Goal: Information Seeking & Learning: Learn about a topic

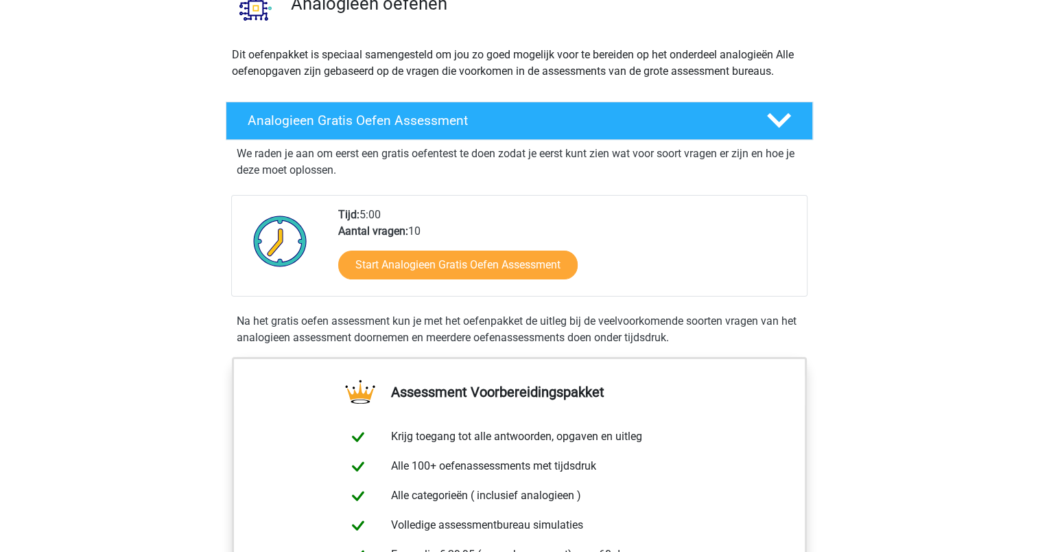
scroll to position [206, 0]
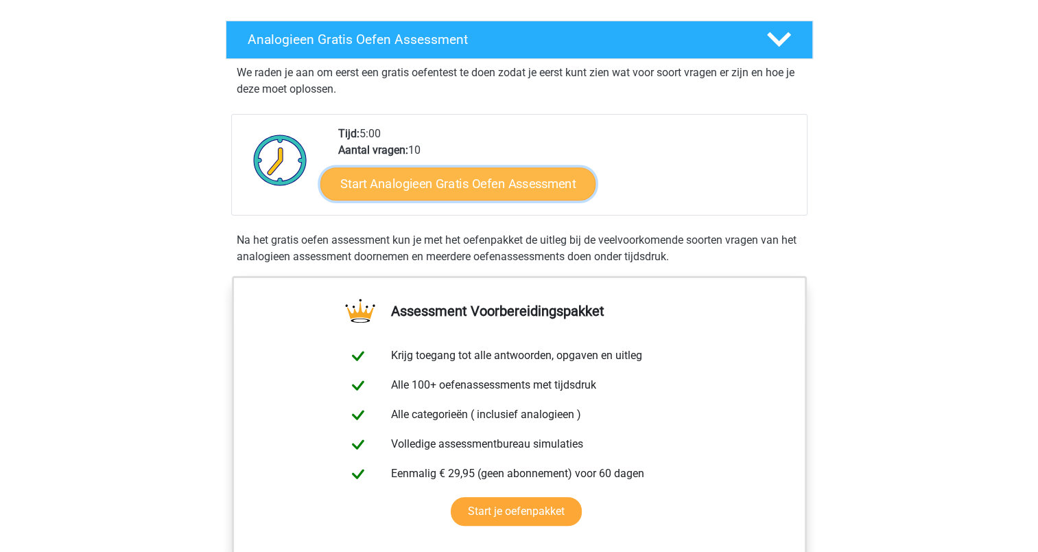
click at [403, 183] on link "Start Analogieen Gratis Oefen Assessment" at bounding box center [457, 183] width 275 height 33
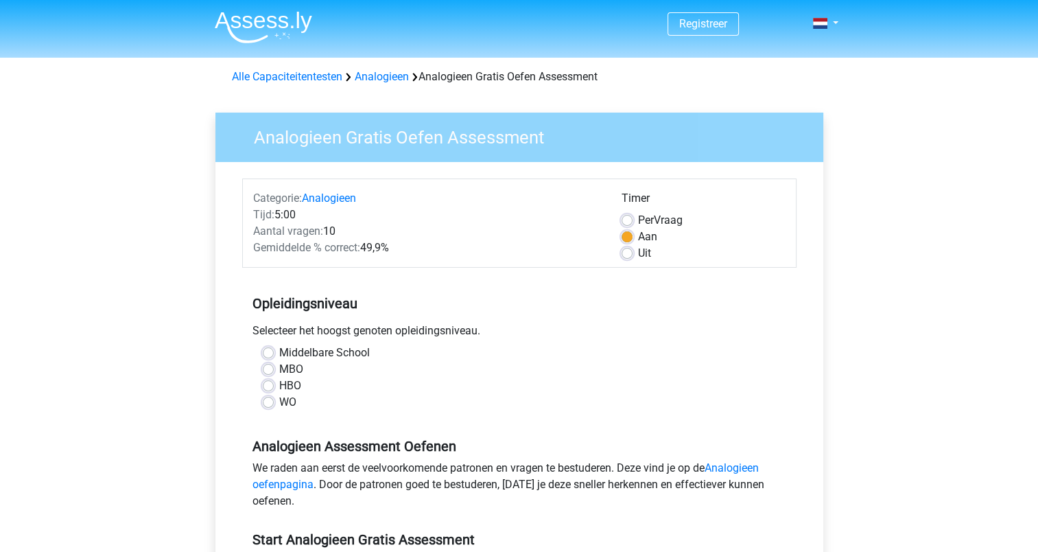
click at [279, 382] on label "HBO" at bounding box center [290, 385] width 22 height 16
click at [266, 382] on input "HBO" at bounding box center [268, 384] width 11 height 14
radio input "true"
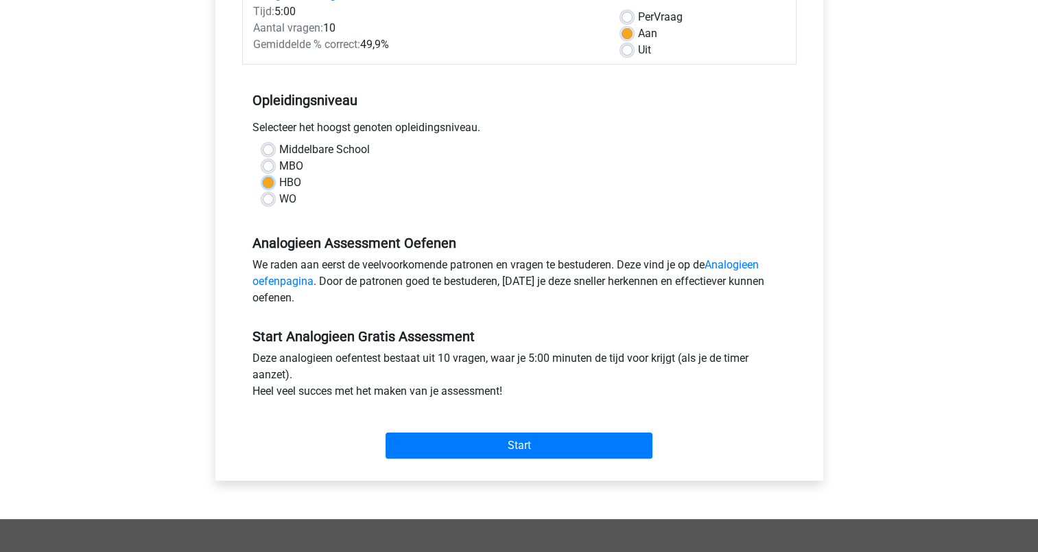
scroll to position [274, 0]
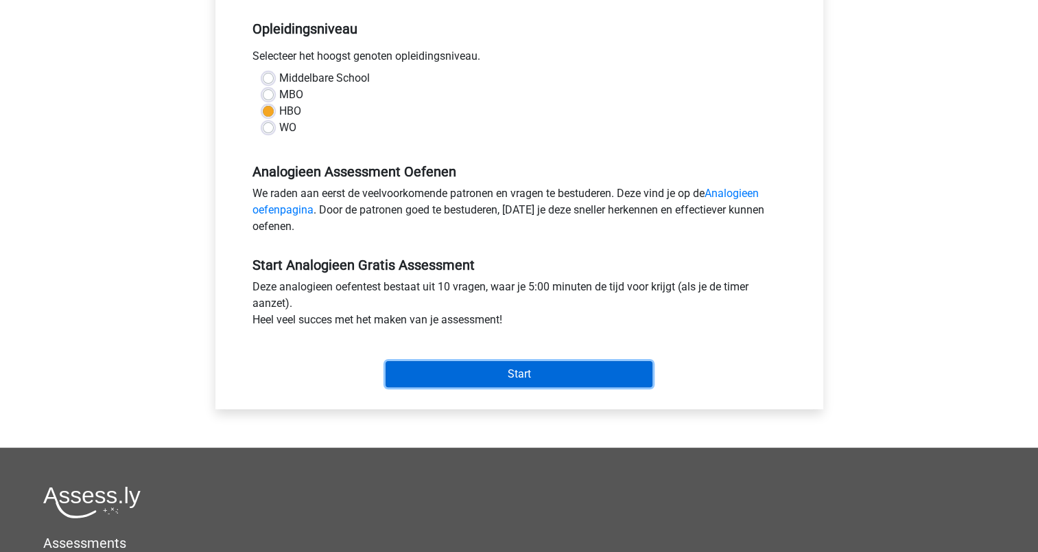
click at [472, 373] on input "Start" at bounding box center [519, 374] width 267 height 26
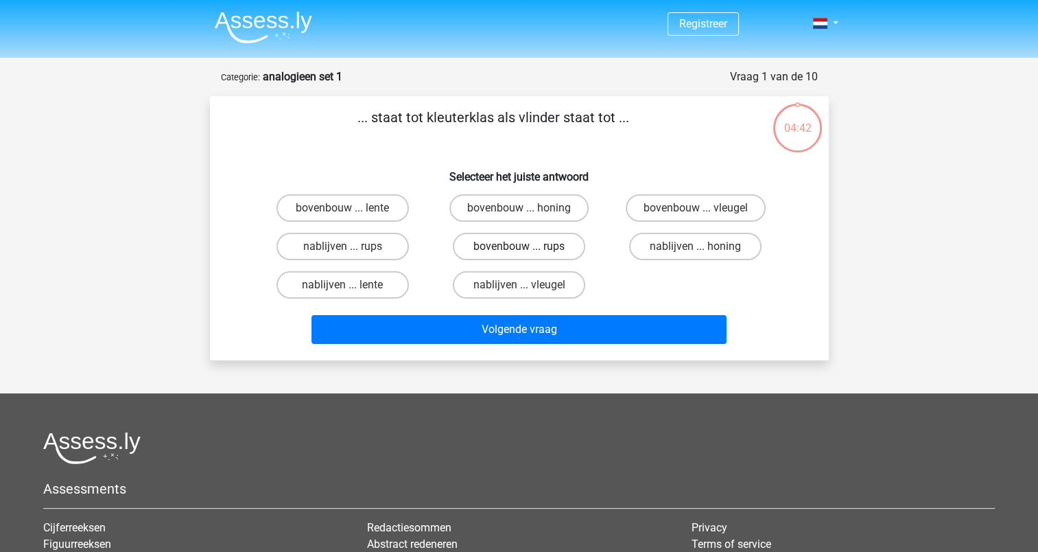
click at [509, 246] on label "bovenbouw ... rups" at bounding box center [519, 246] width 132 height 27
click at [519, 246] on input "bovenbouw ... rups" at bounding box center [523, 250] width 9 height 9
radio input "true"
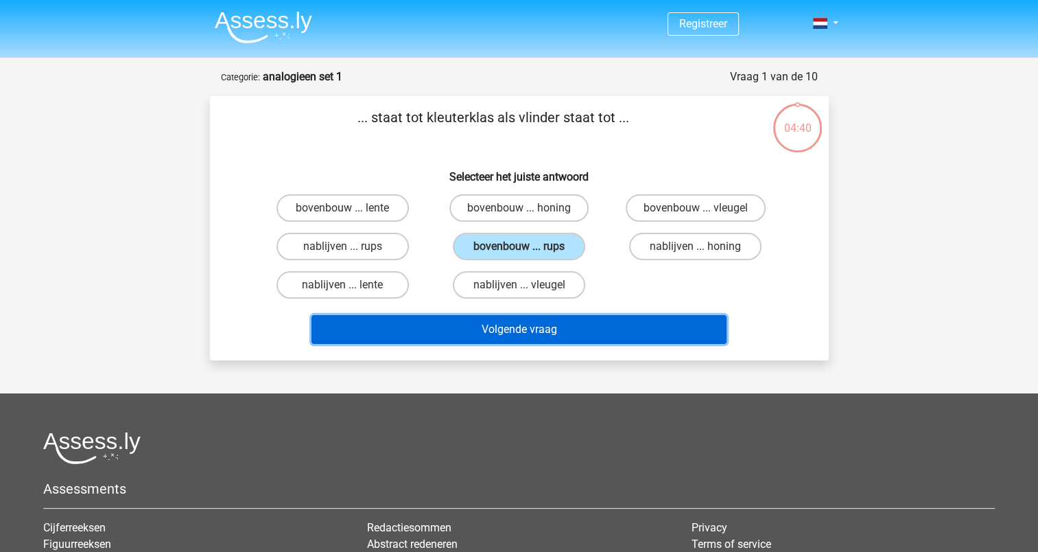
click at [514, 328] on button "Volgende vraag" at bounding box center [518, 329] width 415 height 29
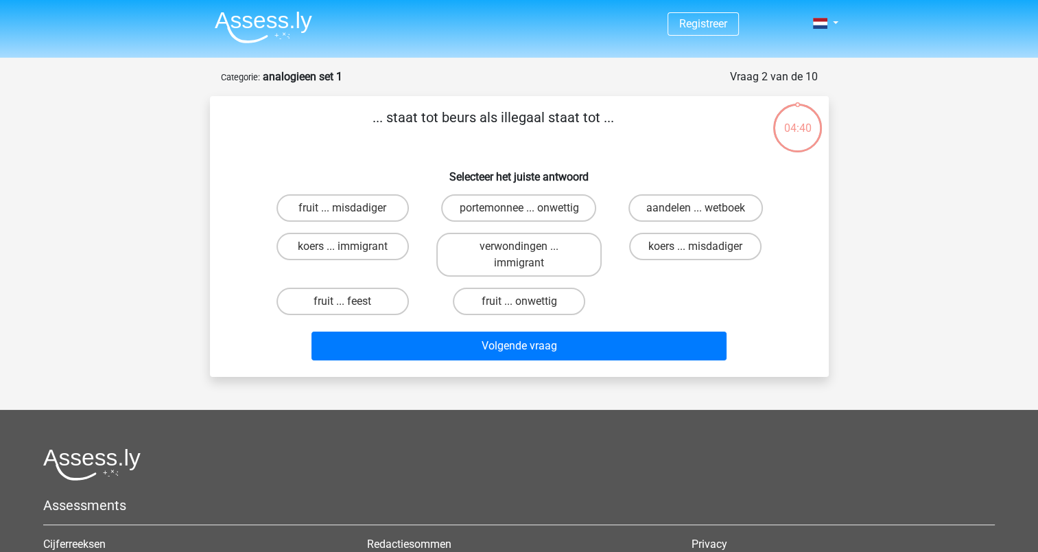
scroll to position [69, 0]
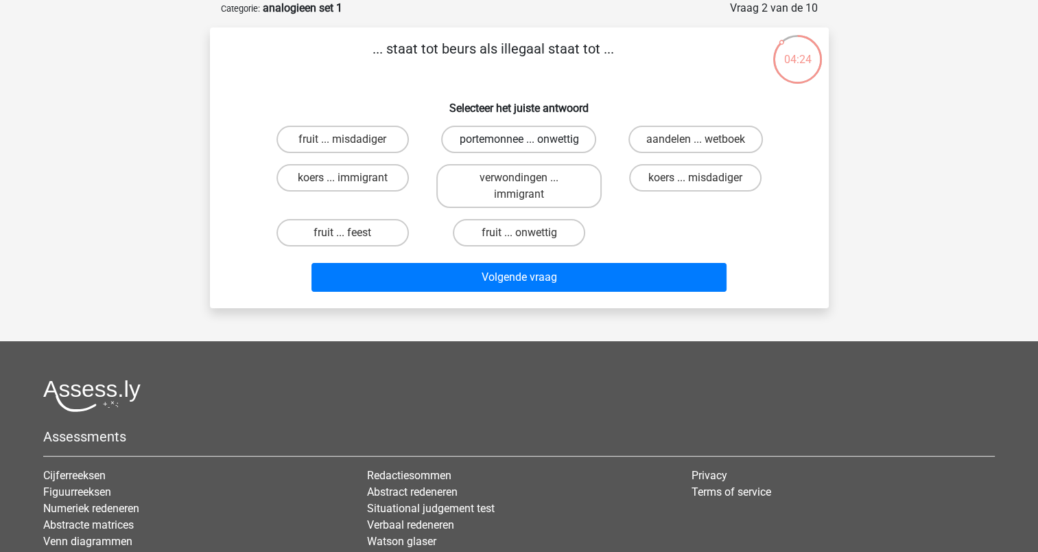
click at [484, 134] on label "portemonnee ... onwettig" at bounding box center [518, 139] width 155 height 27
click at [519, 139] on input "portemonnee ... onwettig" at bounding box center [523, 143] width 9 height 9
radio input "true"
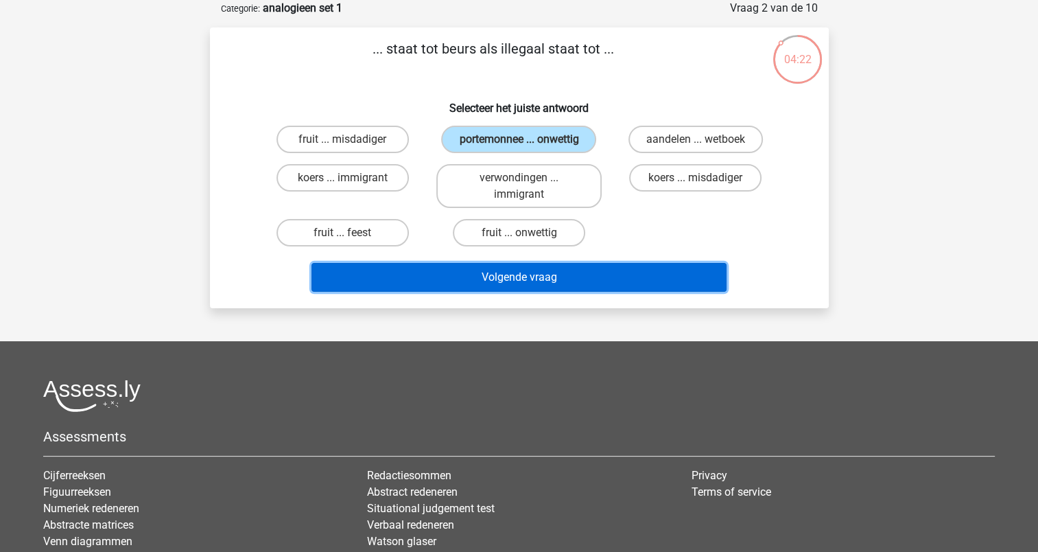
click at [515, 280] on button "Volgende vraag" at bounding box center [518, 277] width 415 height 29
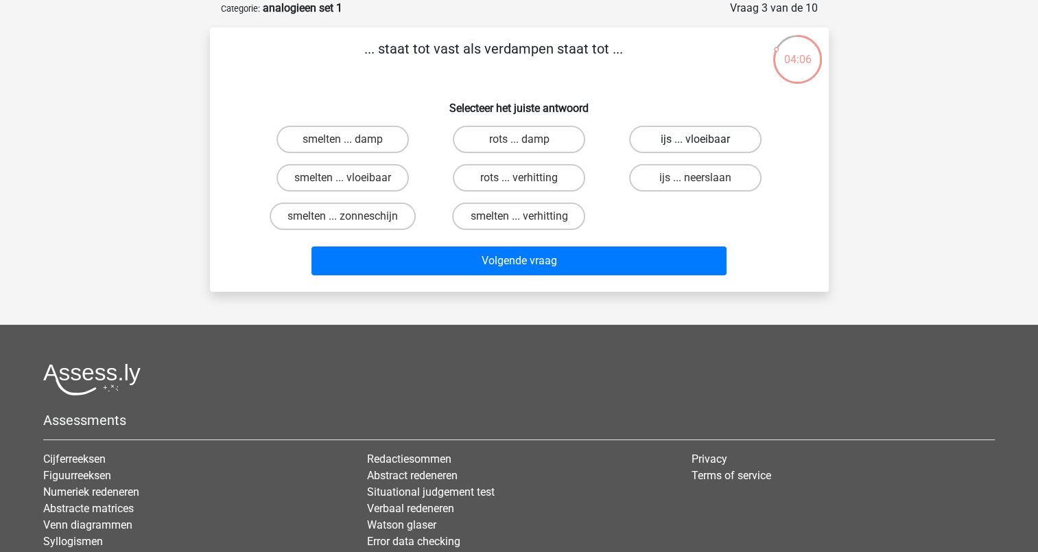
click at [705, 143] on label "ijs ... vloeibaar" at bounding box center [695, 139] width 132 height 27
click at [705, 143] on input "ijs ... vloeibaar" at bounding box center [700, 143] width 9 height 9
radio input "true"
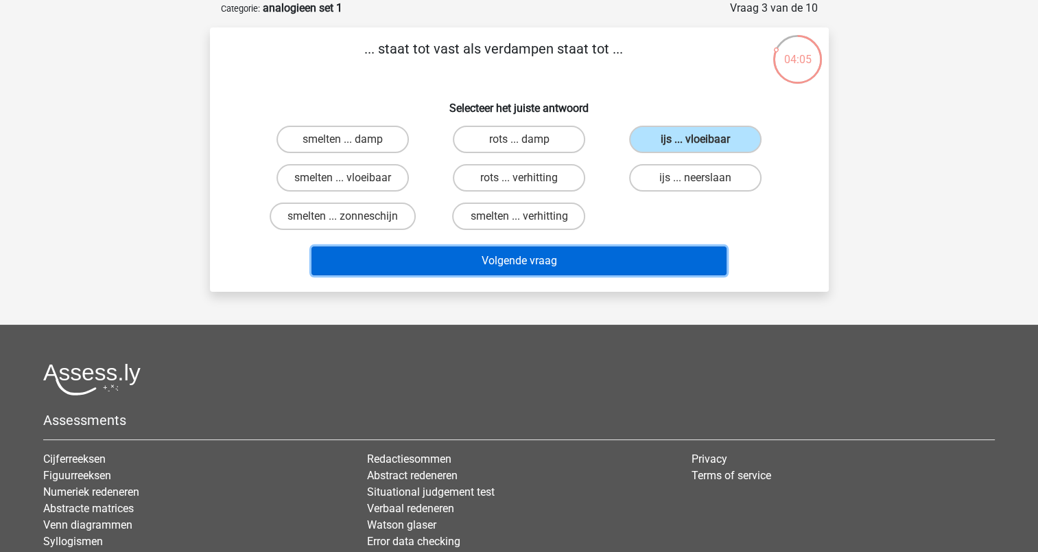
click at [576, 262] on button "Volgende vraag" at bounding box center [518, 260] width 415 height 29
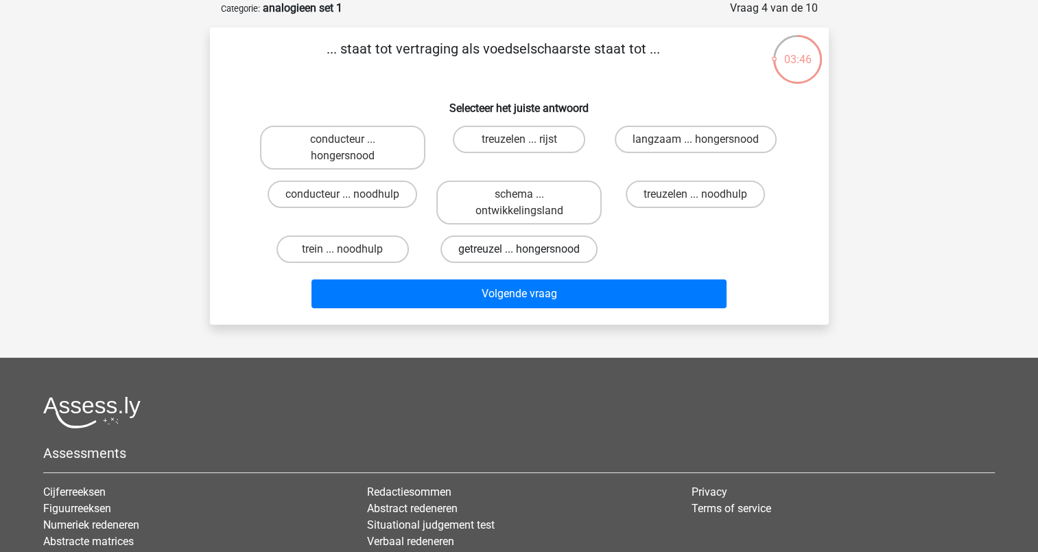
click at [501, 248] on label "getreuzel ... hongersnood" at bounding box center [518, 248] width 157 height 27
click at [519, 249] on input "getreuzel ... hongersnood" at bounding box center [523, 253] width 9 height 9
radio input "true"
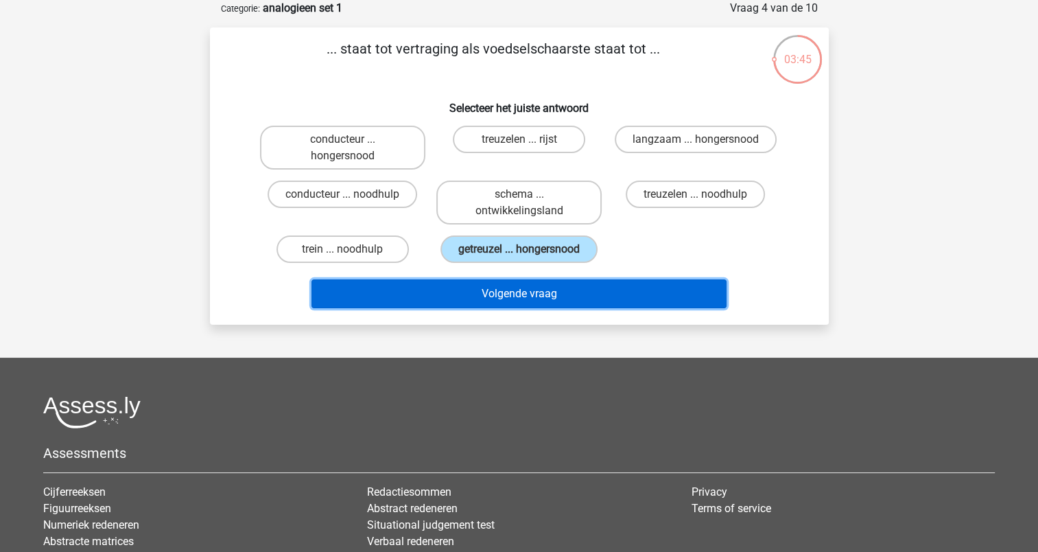
click at [499, 302] on button "Volgende vraag" at bounding box center [518, 293] width 415 height 29
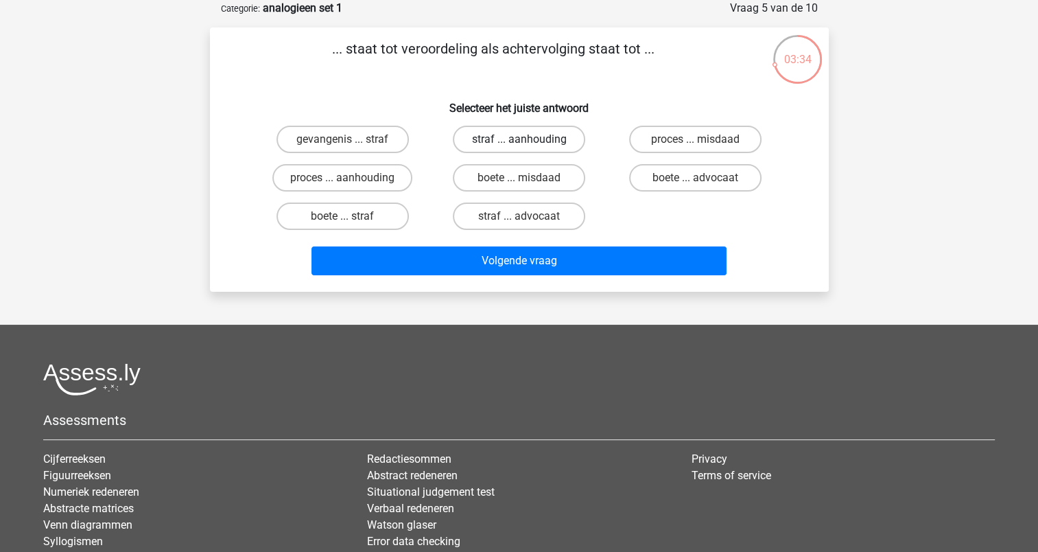
click at [480, 137] on label "straf ... aanhouding" at bounding box center [519, 139] width 132 height 27
click at [519, 139] on input "straf ... aanhouding" at bounding box center [523, 143] width 9 height 9
radio input "true"
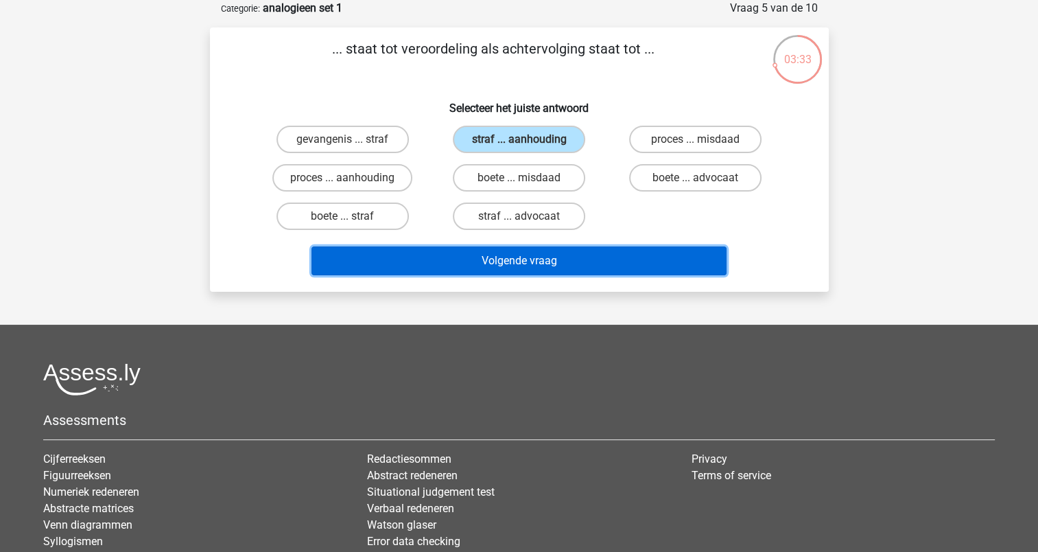
click at [475, 254] on button "Volgende vraag" at bounding box center [518, 260] width 415 height 29
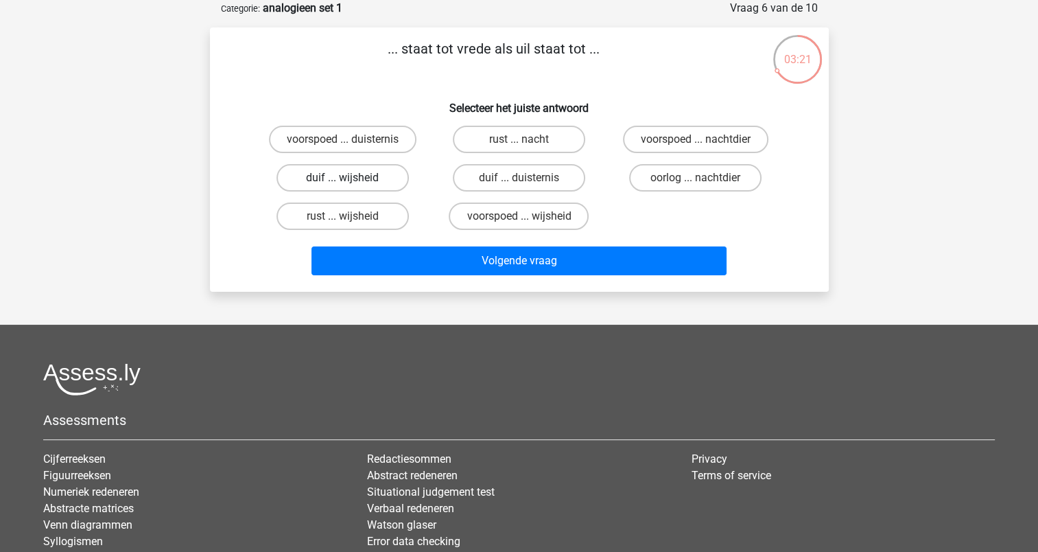
click at [346, 175] on label "duif ... wijsheid" at bounding box center [342, 177] width 132 height 27
click at [346, 178] on input "duif ... wijsheid" at bounding box center [346, 182] width 9 height 9
radio input "true"
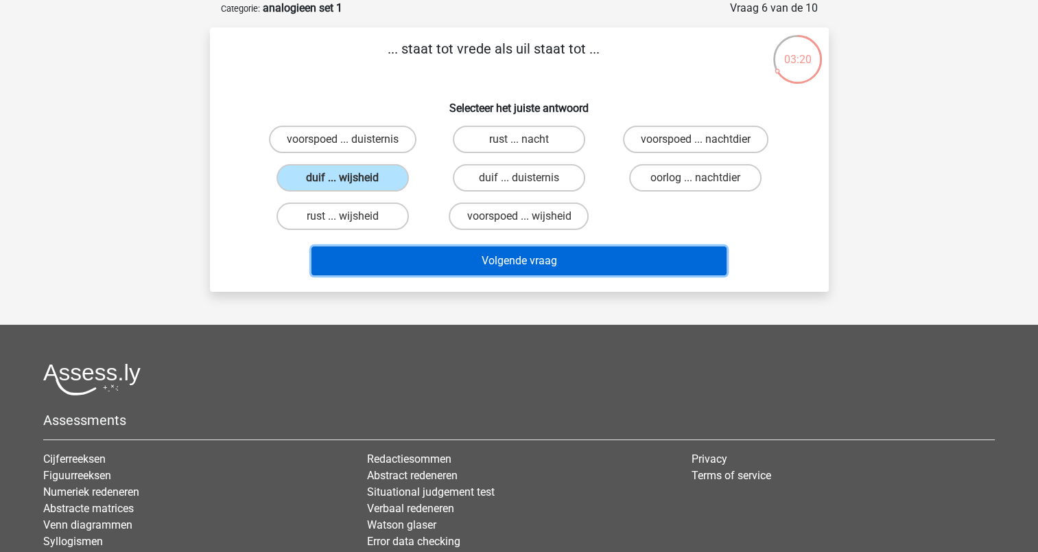
click at [468, 255] on button "Volgende vraag" at bounding box center [518, 260] width 415 height 29
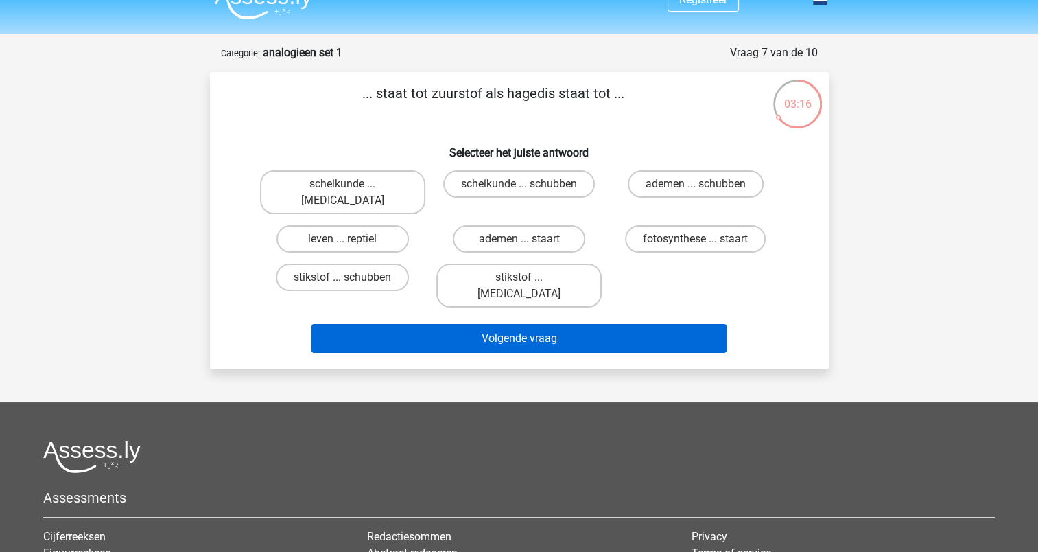
scroll to position [0, 0]
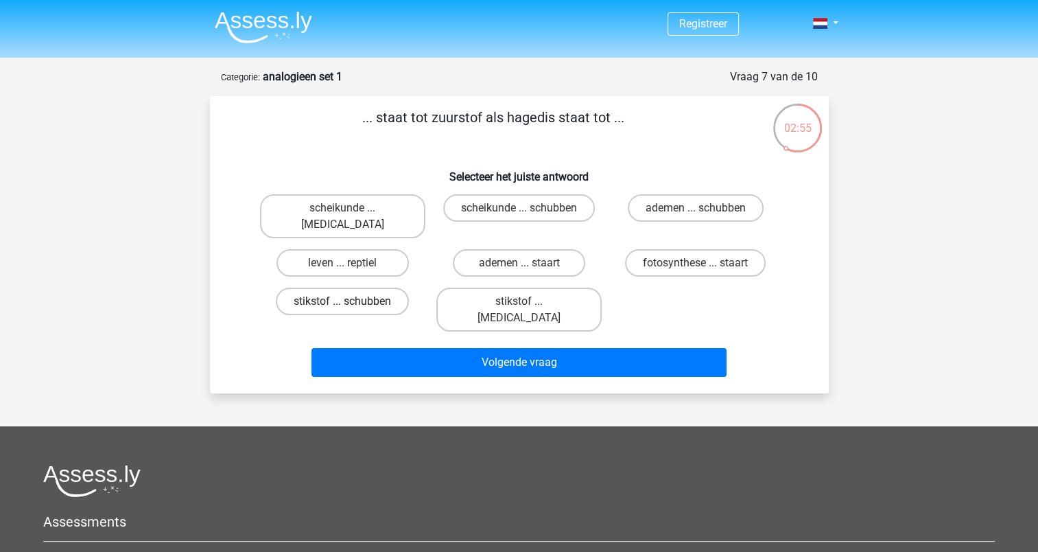
click at [373, 287] on label "stikstof ... schubben" at bounding box center [342, 300] width 133 height 27
click at [351, 301] on input "stikstof ... schubben" at bounding box center [346, 305] width 9 height 9
radio input "true"
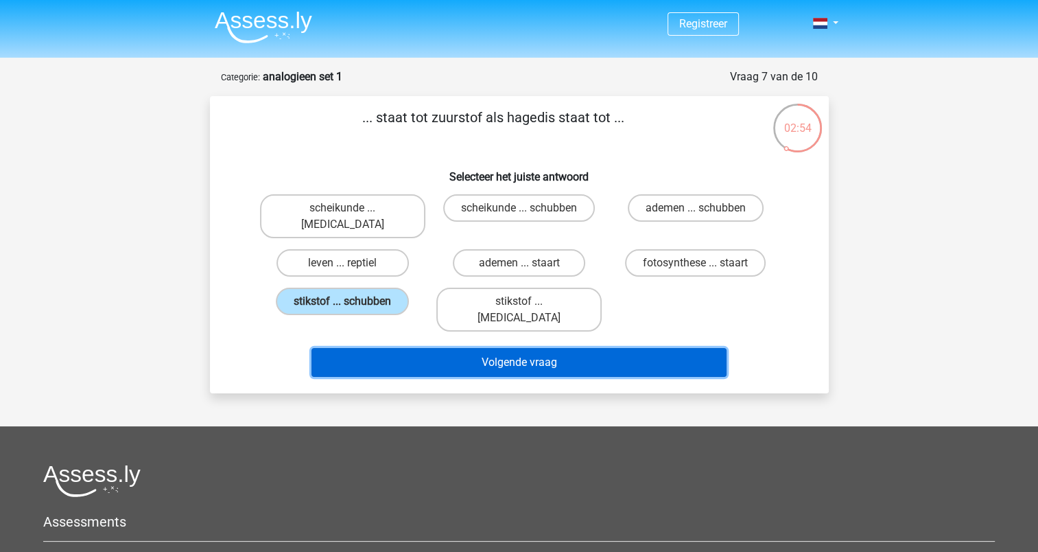
click at [427, 348] on button "Volgende vraag" at bounding box center [518, 362] width 415 height 29
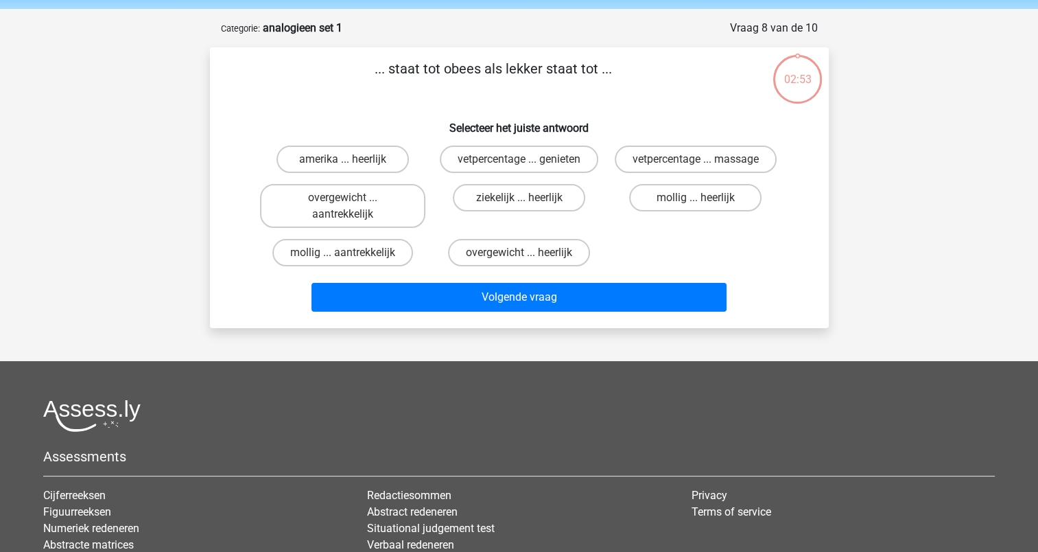
scroll to position [69, 0]
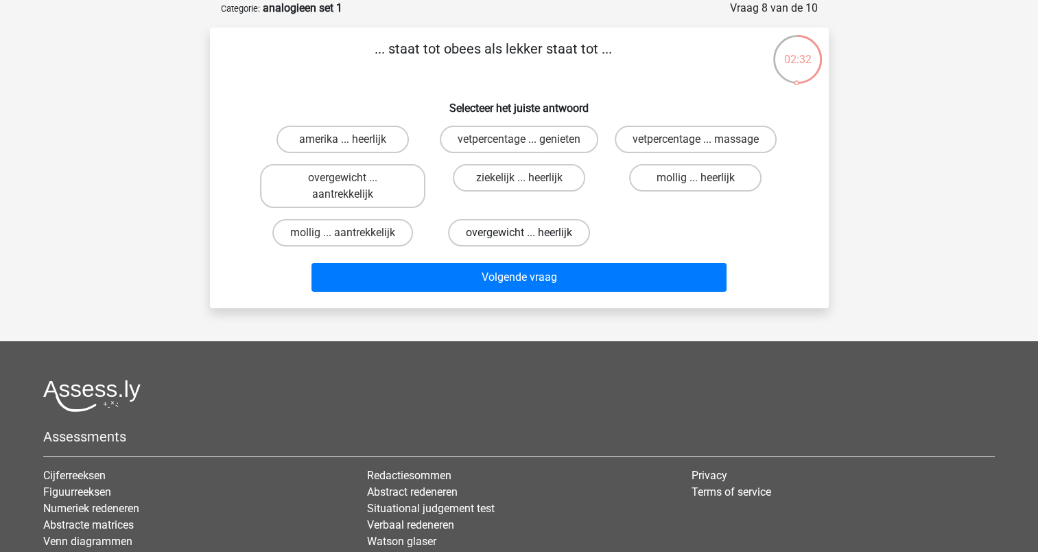
click at [509, 231] on label "overgewicht ... heerlijk" at bounding box center [519, 232] width 142 height 27
click at [519, 233] on input "overgewicht ... heerlijk" at bounding box center [523, 237] width 9 height 9
radio input "true"
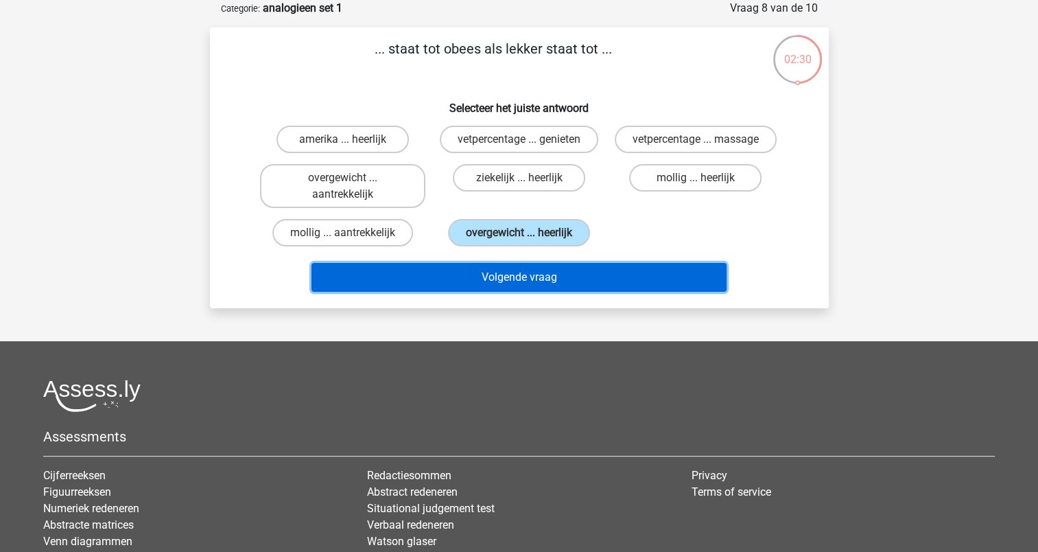
click at [505, 276] on button "Volgende vraag" at bounding box center [518, 277] width 415 height 29
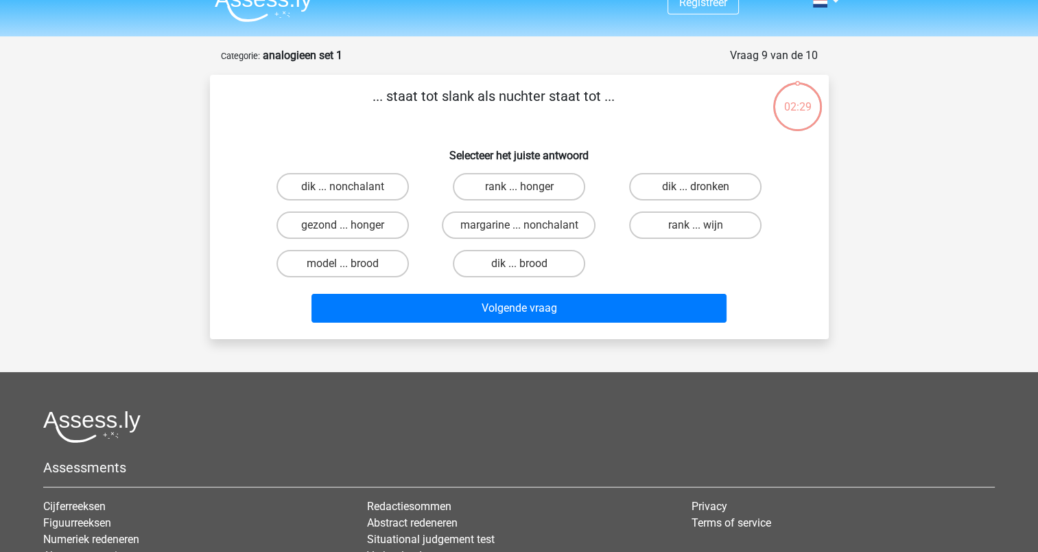
scroll to position [0, 0]
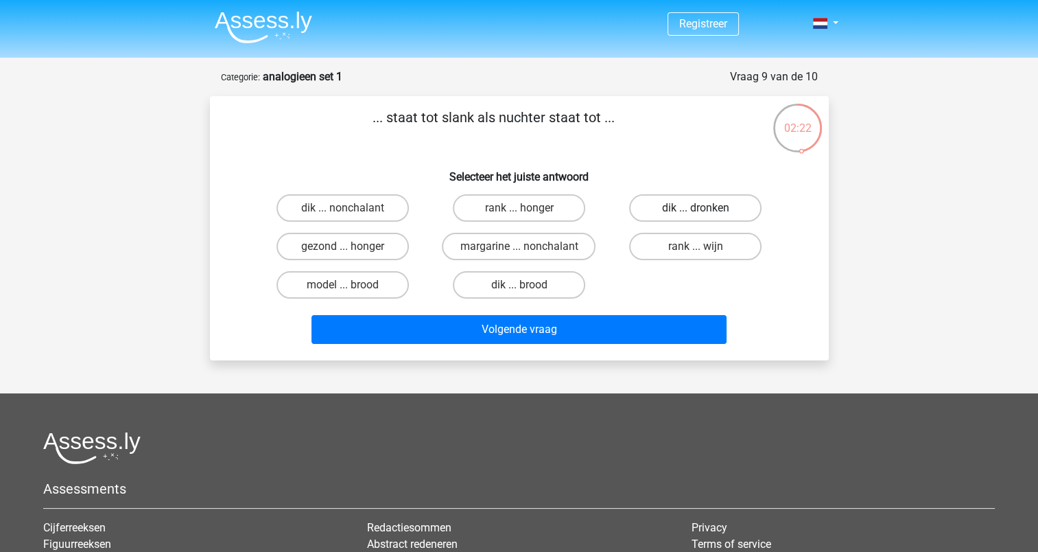
click at [655, 209] on label "dik ... dronken" at bounding box center [695, 207] width 132 height 27
click at [696, 209] on input "dik ... dronken" at bounding box center [700, 212] width 9 height 9
radio input "true"
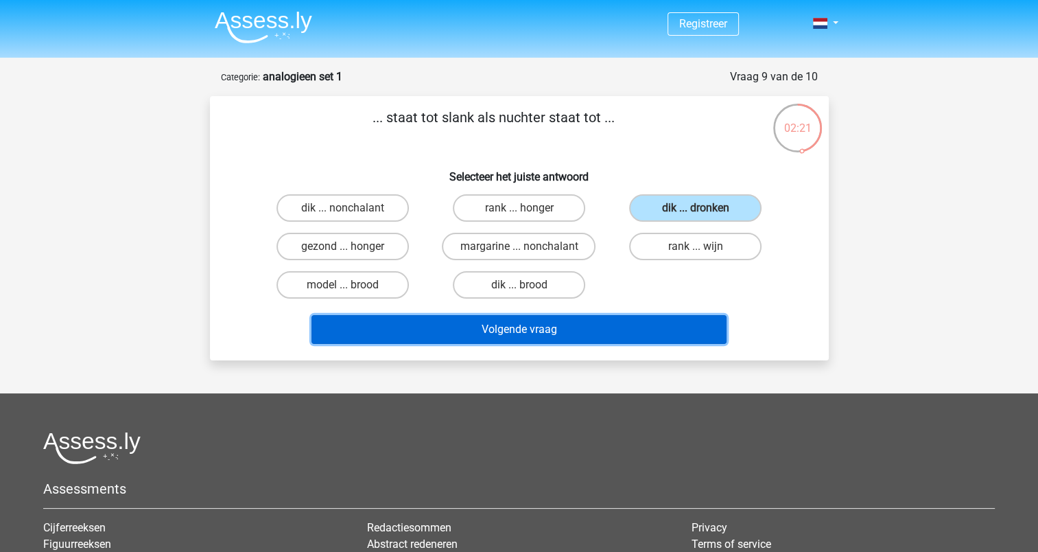
click at [591, 331] on button "Volgende vraag" at bounding box center [518, 329] width 415 height 29
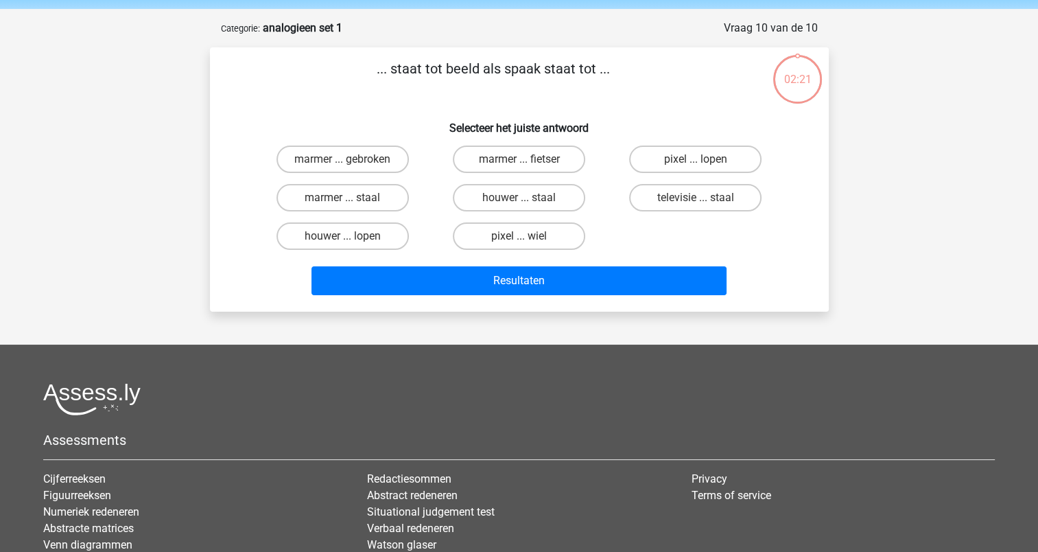
scroll to position [69, 0]
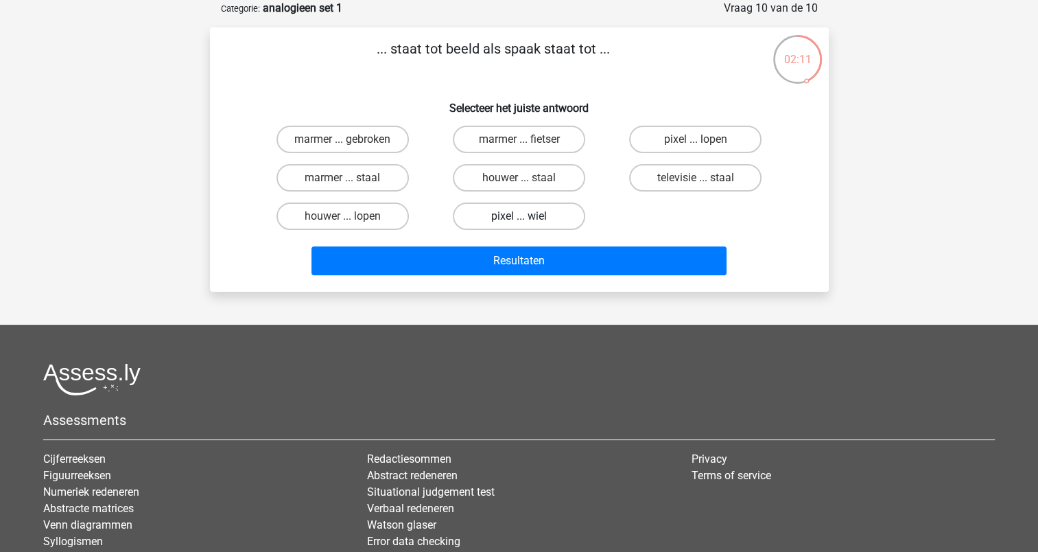
click at [484, 211] on label "pixel ... wiel" at bounding box center [519, 215] width 132 height 27
click at [519, 216] on input "pixel ... wiel" at bounding box center [523, 220] width 9 height 9
radio input "true"
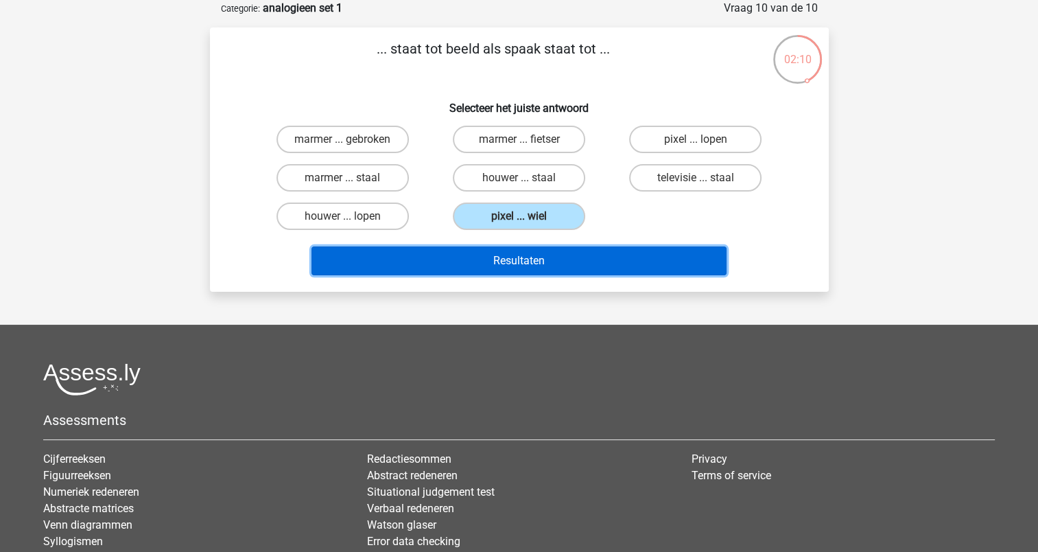
click at [488, 267] on button "Resultaten" at bounding box center [518, 260] width 415 height 29
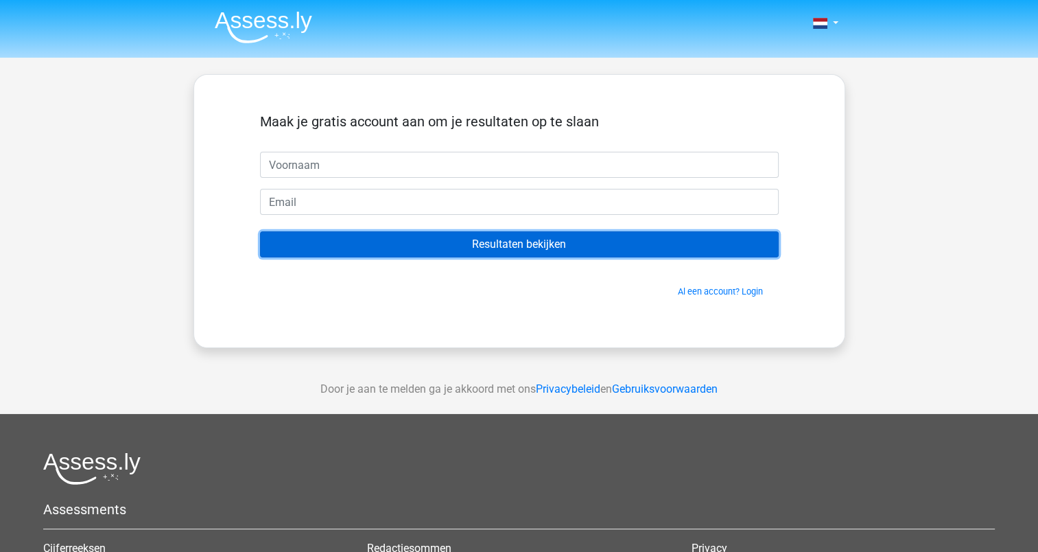
click at [499, 250] on input "Resultaten bekijken" at bounding box center [519, 244] width 519 height 26
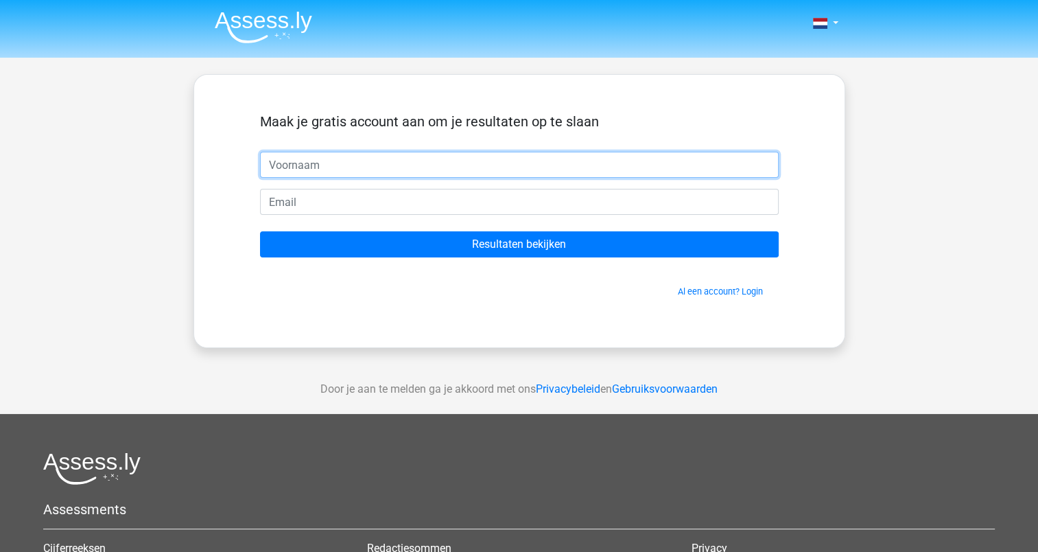
click at [303, 154] on input "text" at bounding box center [519, 165] width 519 height 26
type input "Pernille"
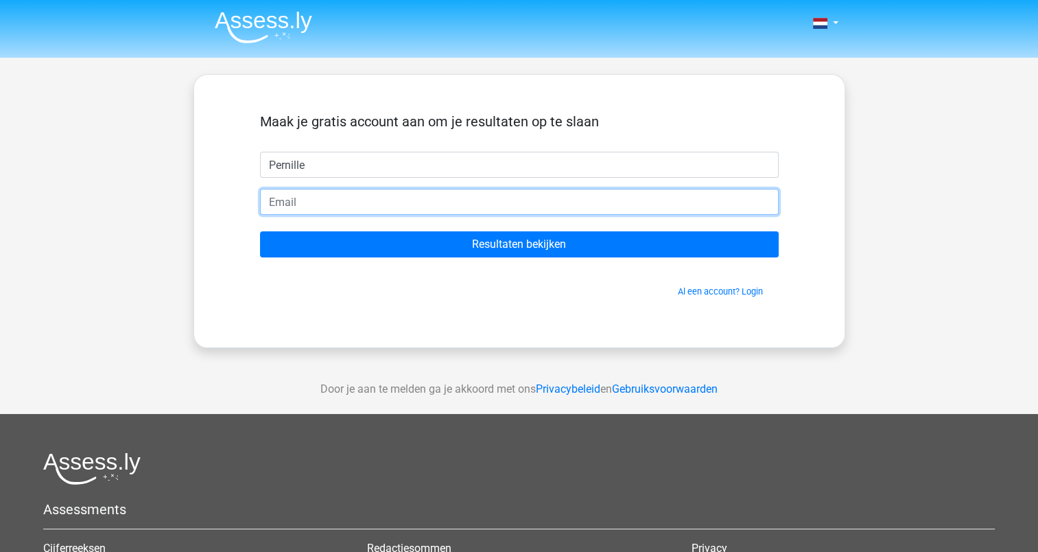
click at [309, 198] on input "email" at bounding box center [519, 202] width 519 height 26
type input "[EMAIL_ADDRESS][DOMAIN_NAME]"
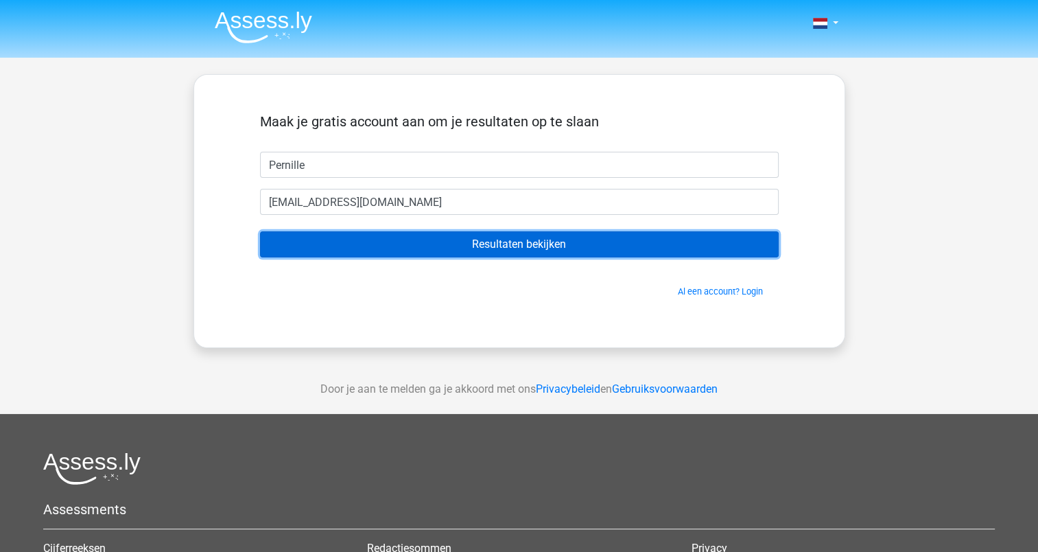
click at [423, 244] on input "Resultaten bekijken" at bounding box center [519, 244] width 519 height 26
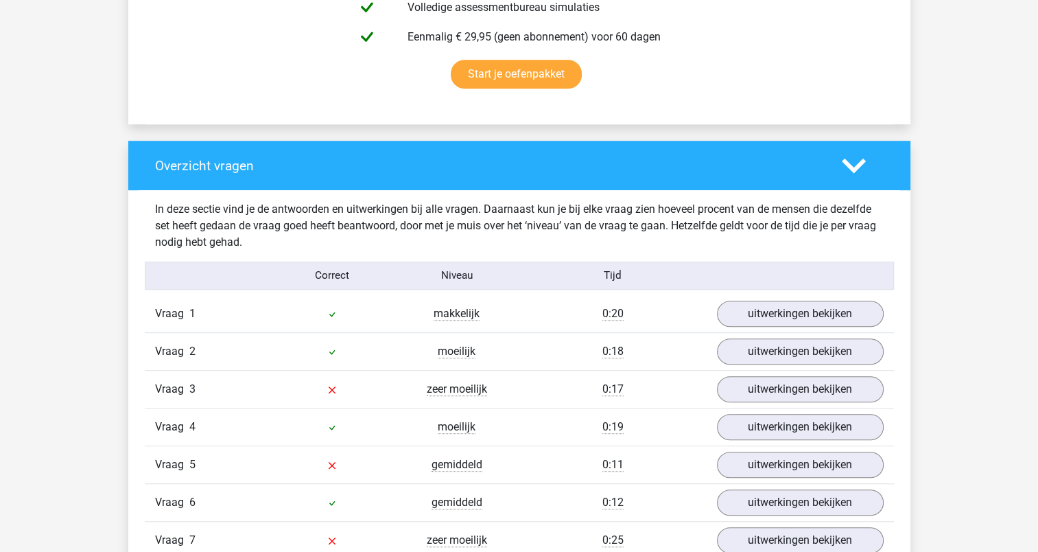
scroll to position [892, 0]
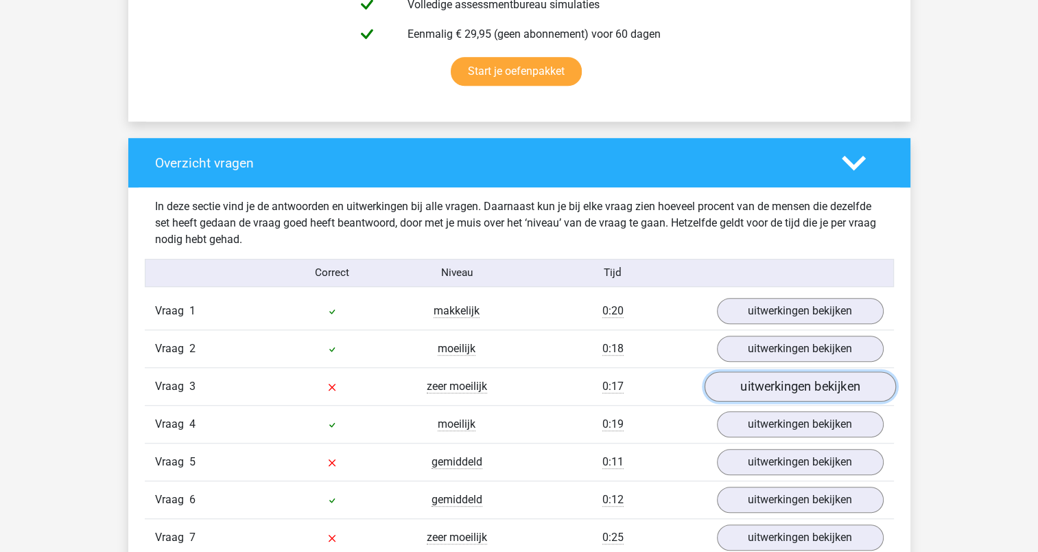
click at [768, 388] on link "uitwerkingen bekijken" at bounding box center [799, 386] width 191 height 30
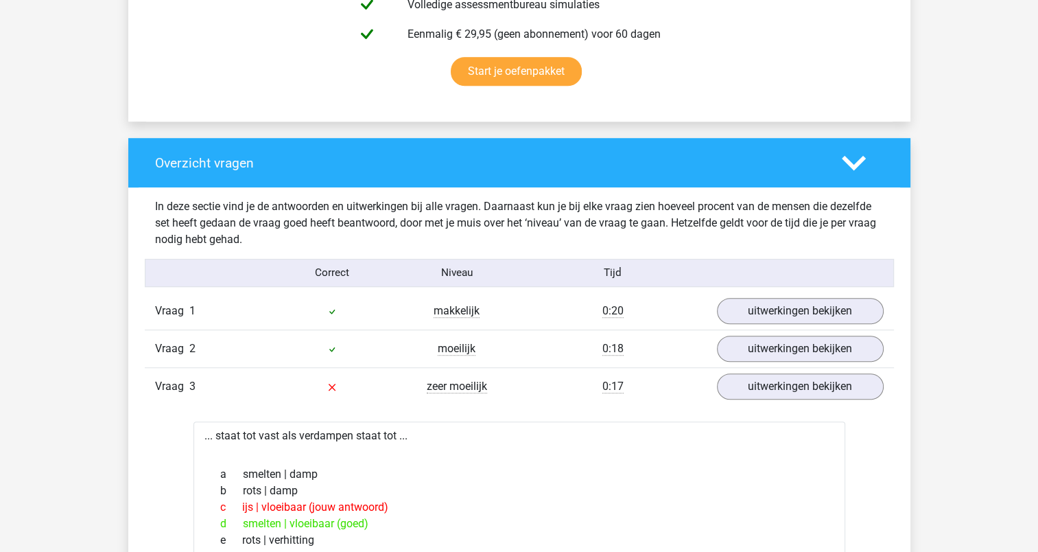
click at [858, 161] on polygon at bounding box center [854, 162] width 24 height 15
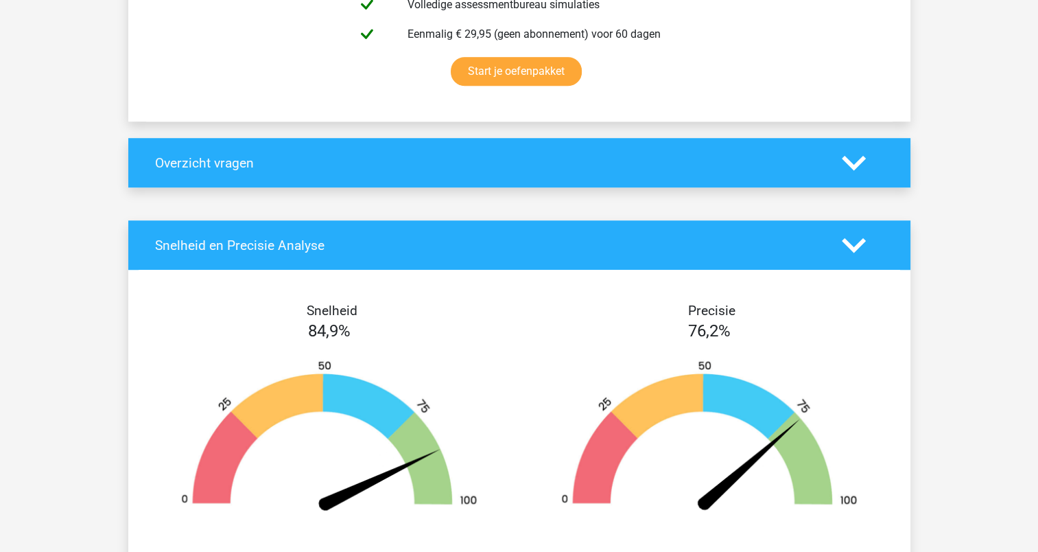
click at [856, 152] on icon at bounding box center [854, 163] width 24 height 24
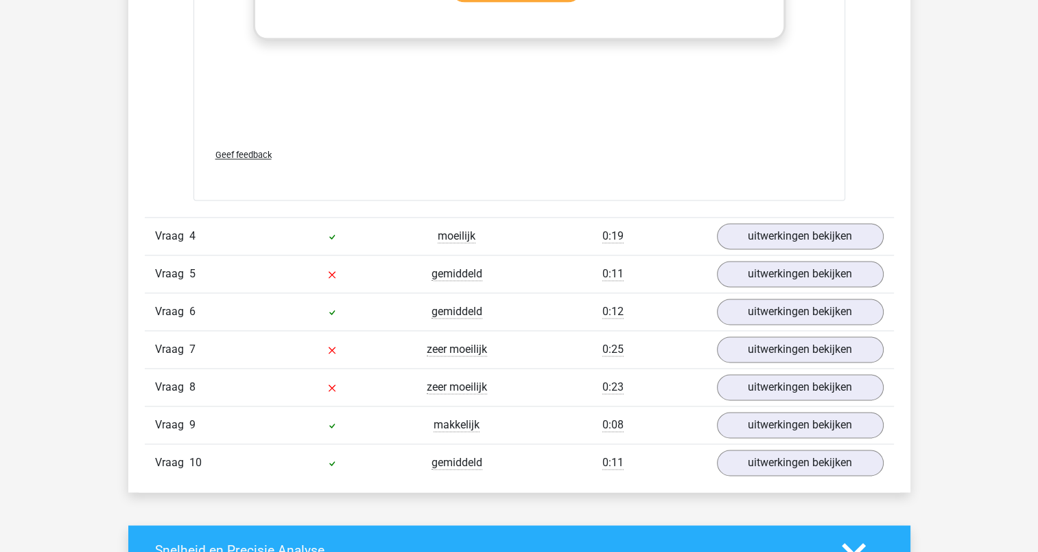
scroll to position [1852, 0]
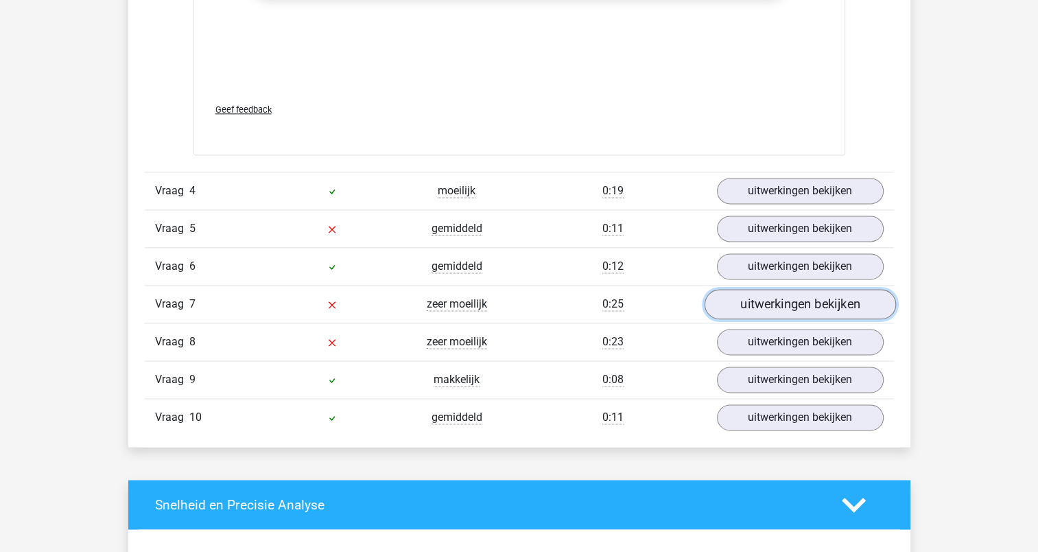
click at [747, 303] on link "uitwerkingen bekijken" at bounding box center [799, 304] width 191 height 30
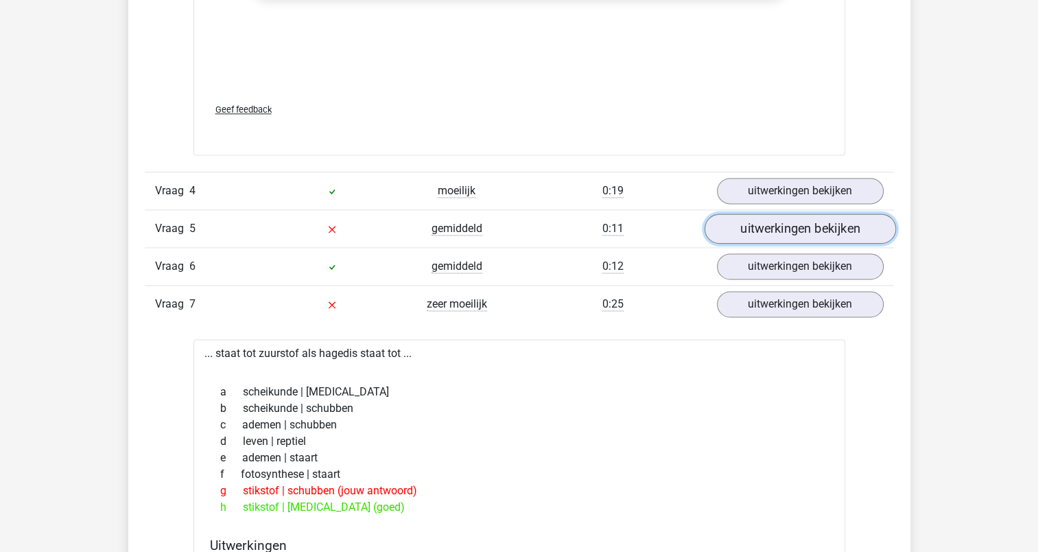
click at [749, 231] on link "uitwerkingen bekijken" at bounding box center [799, 229] width 191 height 30
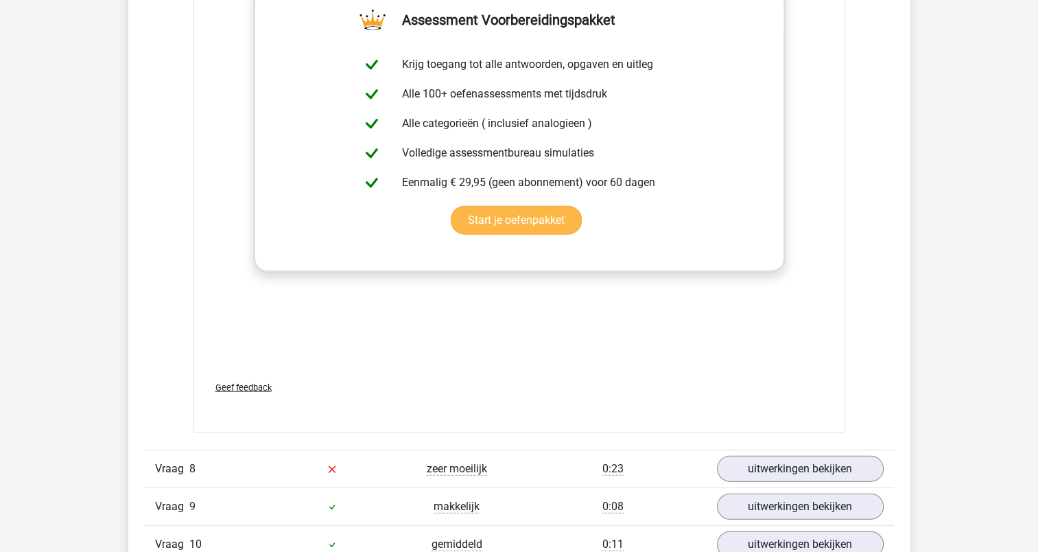
scroll to position [3361, 0]
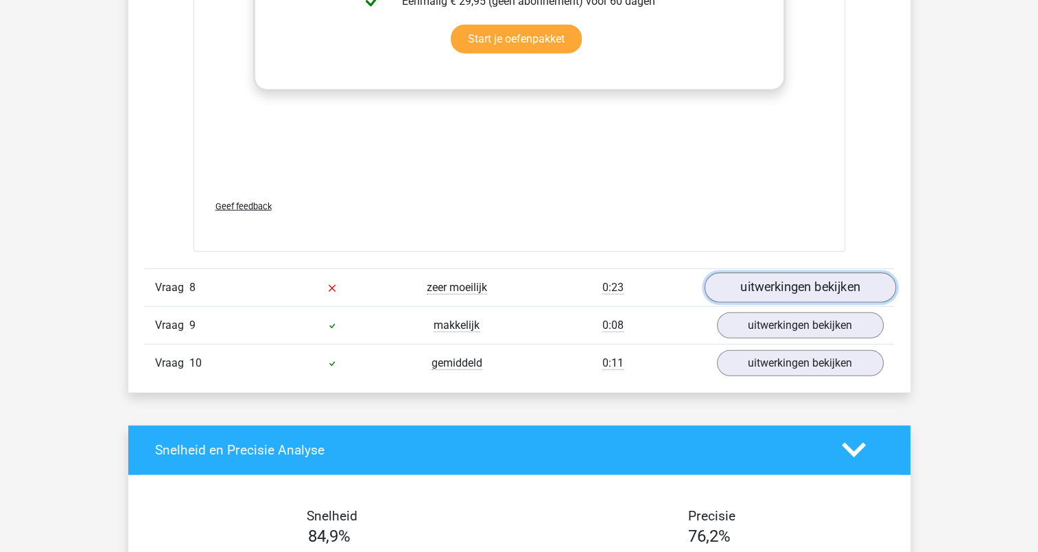
click at [774, 283] on link "uitwerkingen bekijken" at bounding box center [799, 287] width 191 height 30
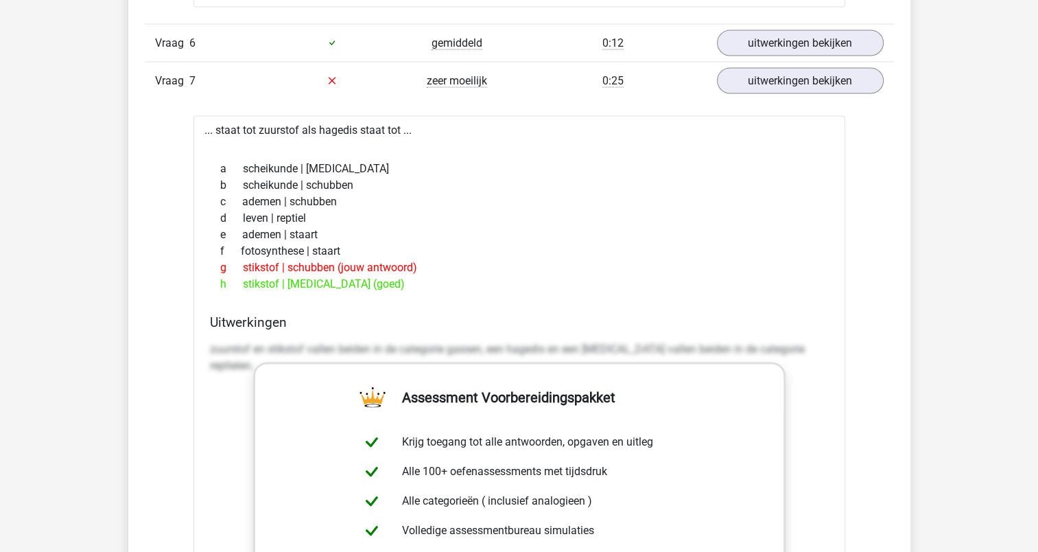
scroll to position [2665, 0]
